Goal: Task Accomplishment & Management: Manage account settings

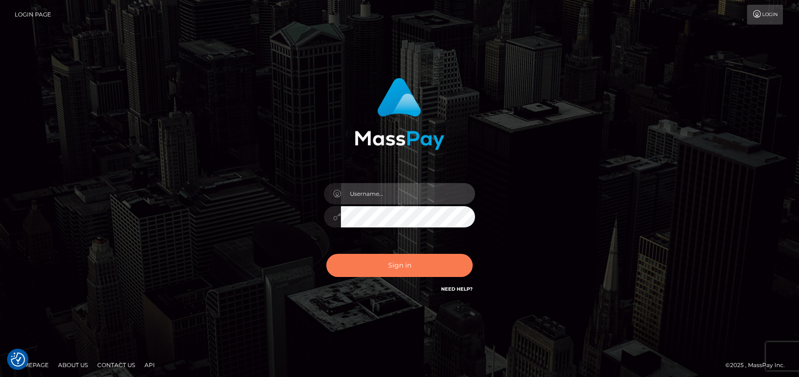
type input "emmy.navach"
click at [401, 267] on button "Sign in" at bounding box center [399, 265] width 146 height 23
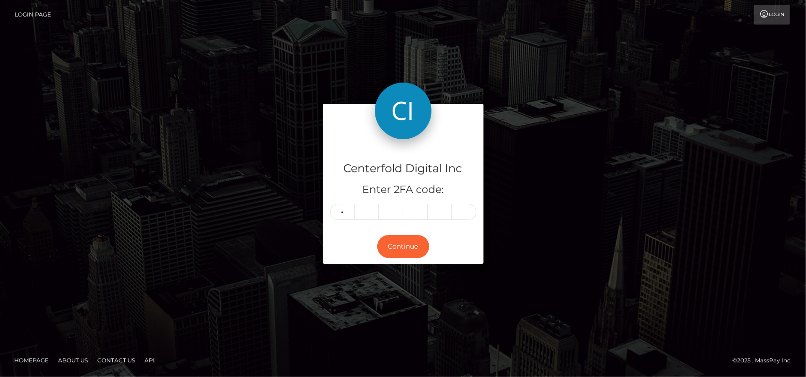
type input "2"
type input "9"
type input "0"
type input "6"
type input "1"
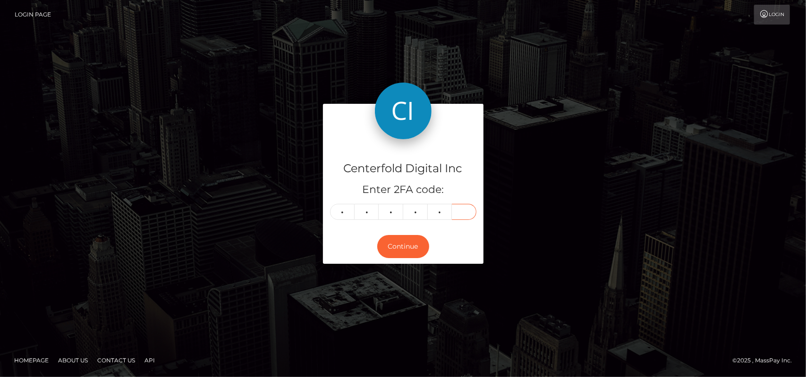
type input "7"
